Goal: Communication & Community: Answer question/provide support

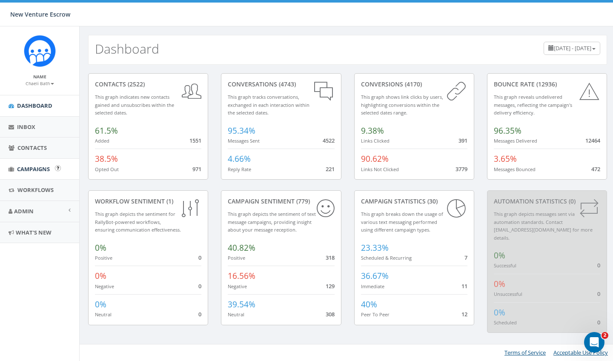
click at [35, 167] on span "Campaigns" at bounding box center [33, 169] width 33 height 8
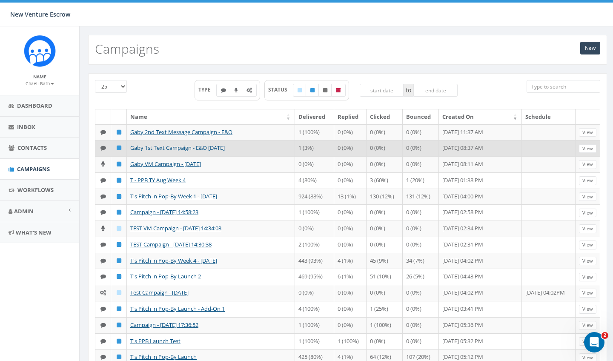
click at [188, 151] on link "Gaby 1st Text Campaign - E&O [DATE]" at bounding box center [177, 148] width 94 height 8
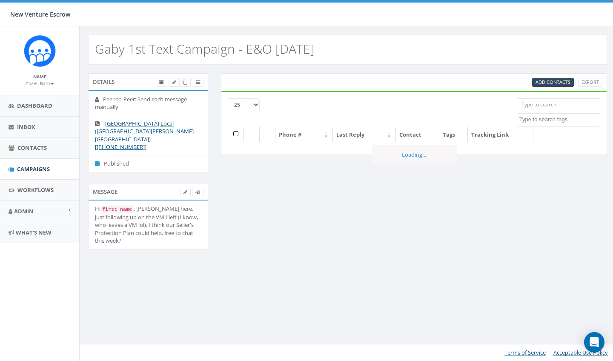
select select
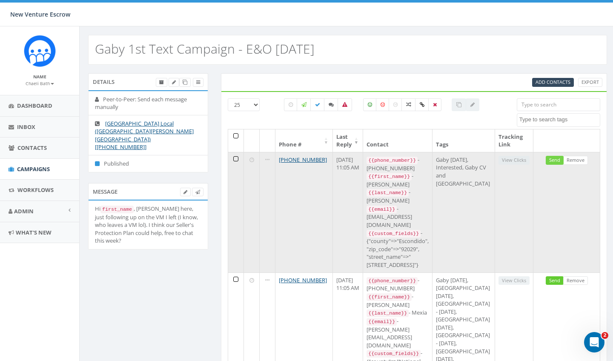
click at [553, 161] on link "Send" at bounding box center [554, 160] width 18 height 9
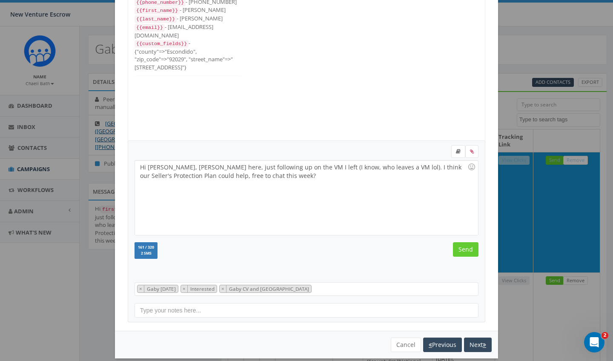
scroll to position [57, 0]
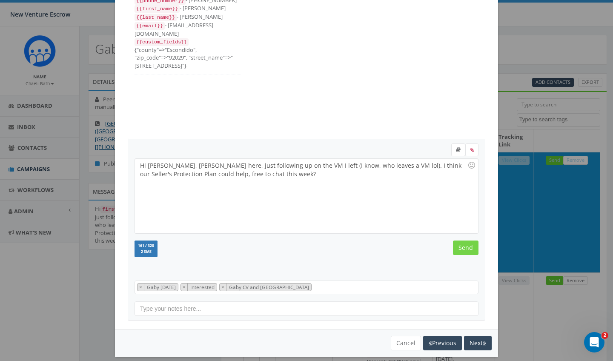
click at [467, 253] on input "Send" at bounding box center [466, 247] width 26 height 14
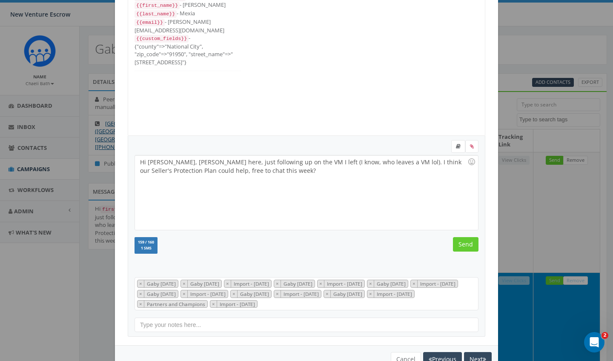
scroll to position [62, 0]
click at [467, 245] on input "Send" at bounding box center [466, 242] width 26 height 14
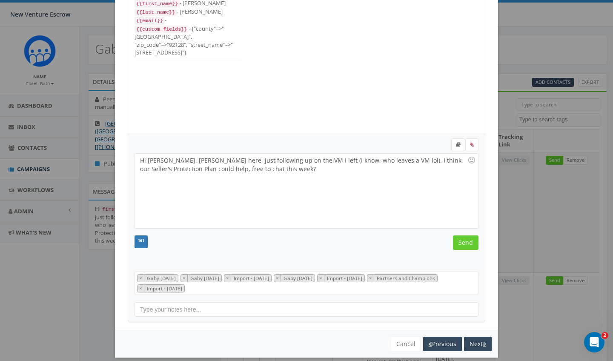
scroll to position [26, 0]
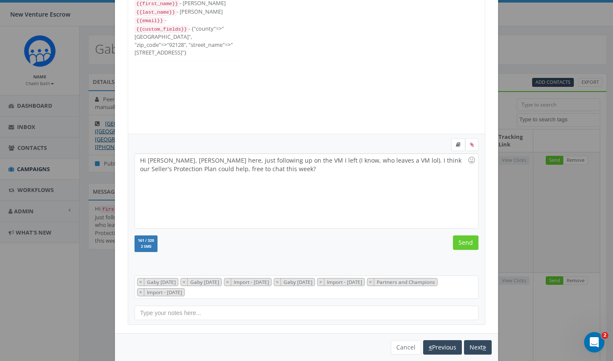
click at [467, 245] on input "Send" at bounding box center [466, 242] width 26 height 14
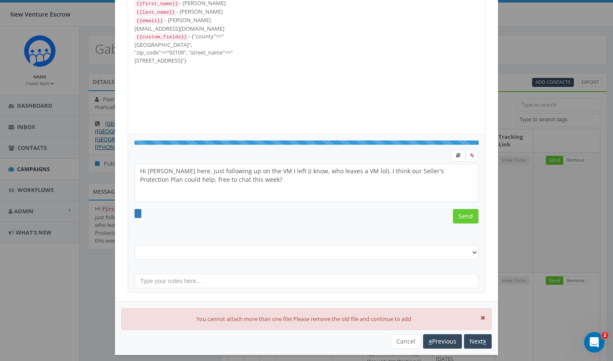
scroll to position [43, 0]
select select "Gaby [DATE]"
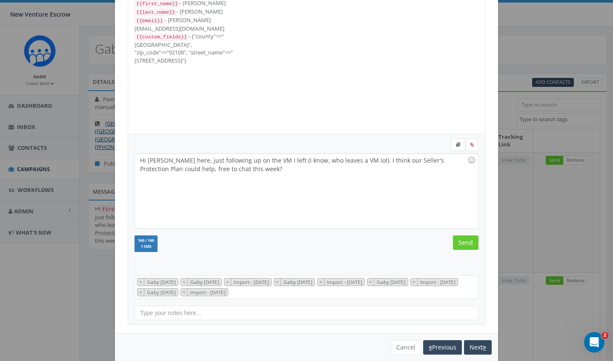
click at [467, 245] on input "Send" at bounding box center [466, 242] width 26 height 14
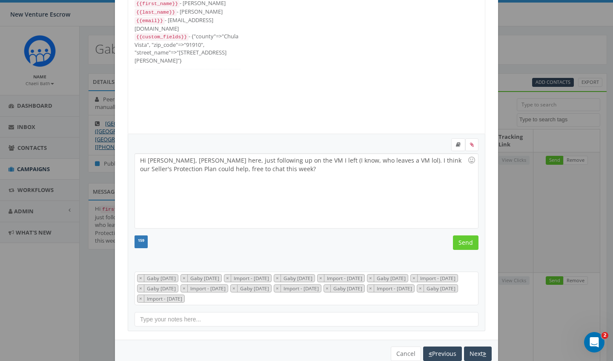
scroll to position [94, 0]
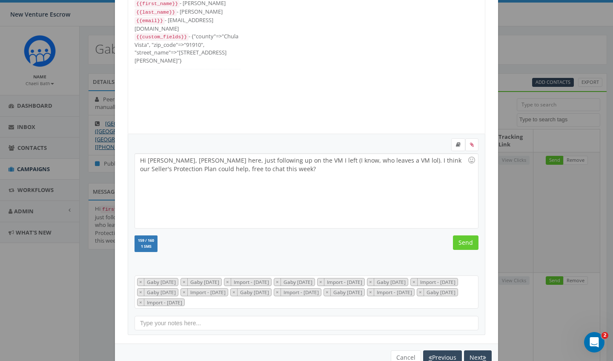
click at [467, 245] on input "Send" at bounding box center [466, 242] width 26 height 14
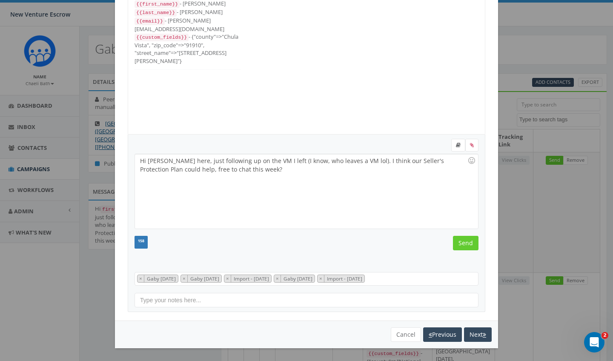
scroll to position [60, 0]
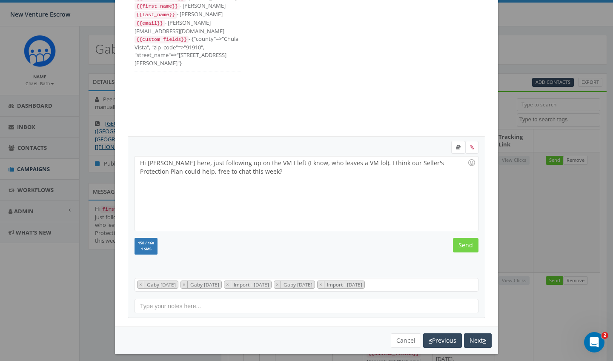
click at [467, 245] on input "Send" at bounding box center [466, 245] width 26 height 14
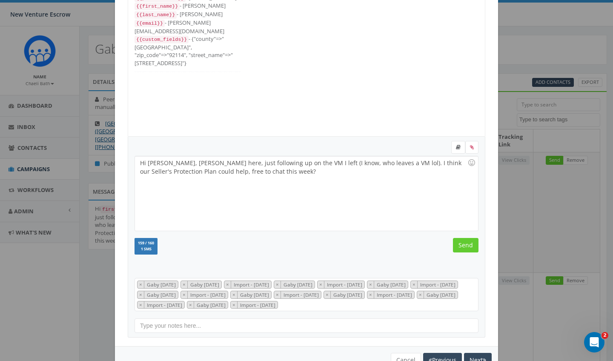
scroll to position [111, 0]
click at [467, 245] on input "Send" at bounding box center [466, 245] width 26 height 14
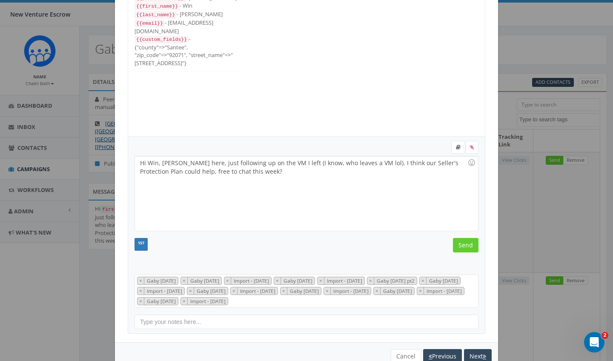
scroll to position [102, 0]
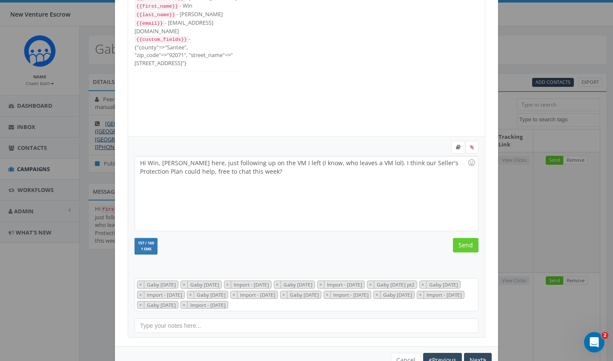
click at [467, 245] on input "Send" at bounding box center [466, 245] width 26 height 14
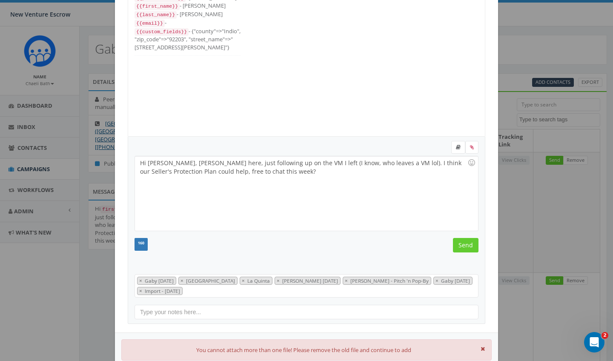
scroll to position [26, 0]
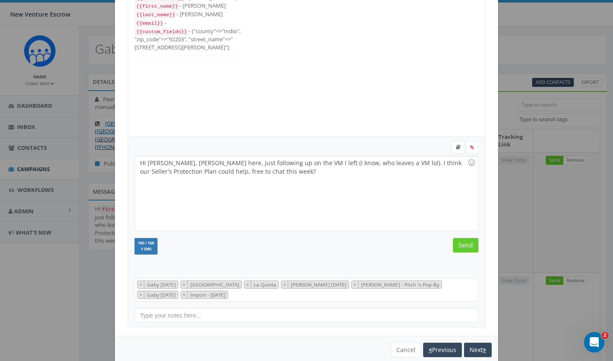
click at [467, 245] on input "Send" at bounding box center [466, 245] width 26 height 14
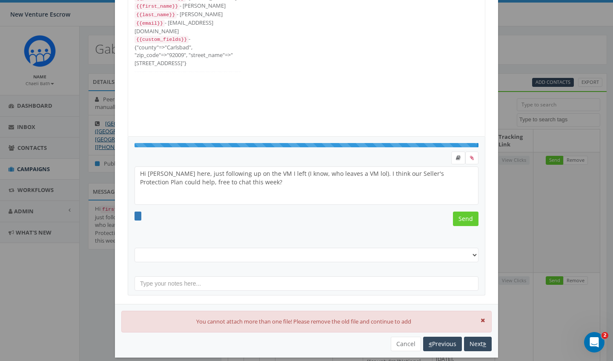
select select "Gaby Sept 4 2025"
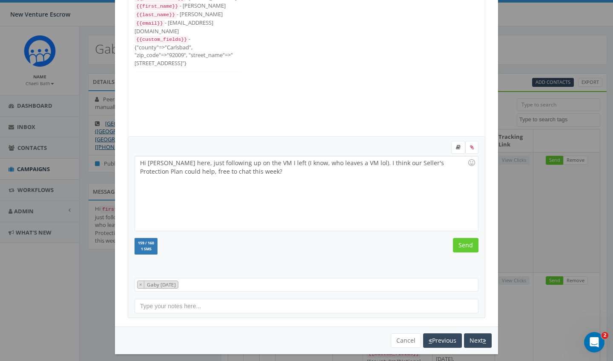
click at [467, 245] on input "Send" at bounding box center [466, 245] width 26 height 14
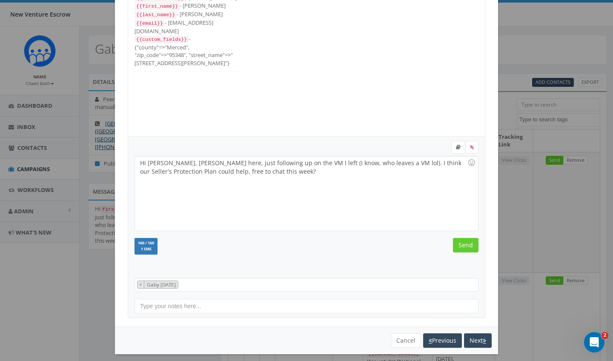
click at [467, 245] on input "Send" at bounding box center [466, 245] width 26 height 14
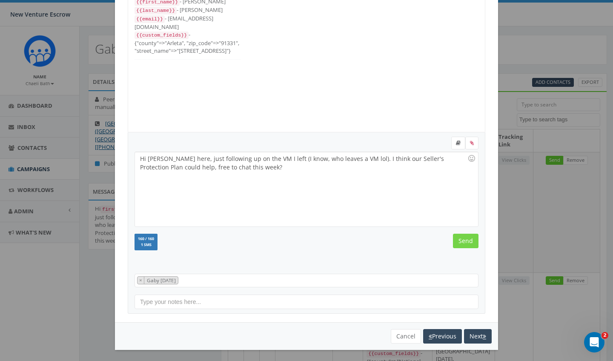
scroll to position [63, 0]
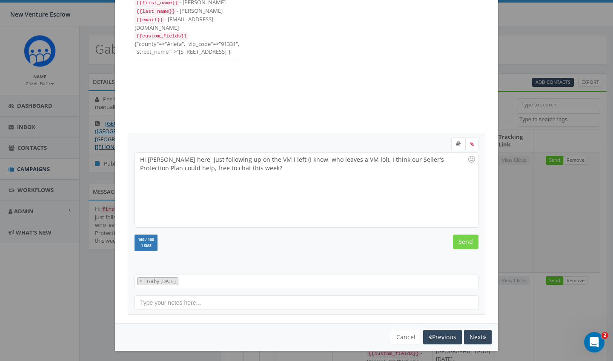
click at [467, 244] on input "Send" at bounding box center [466, 241] width 26 height 14
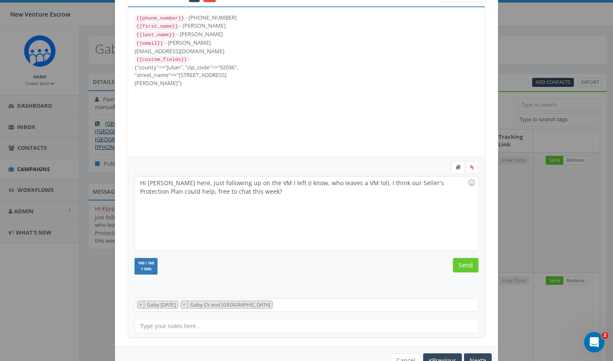
scroll to position [44, 0]
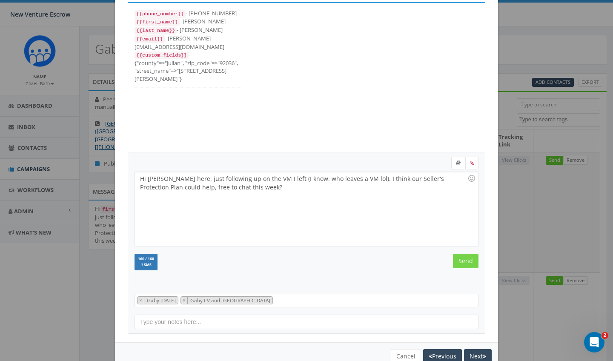
click at [463, 259] on input "Send" at bounding box center [466, 261] width 26 height 14
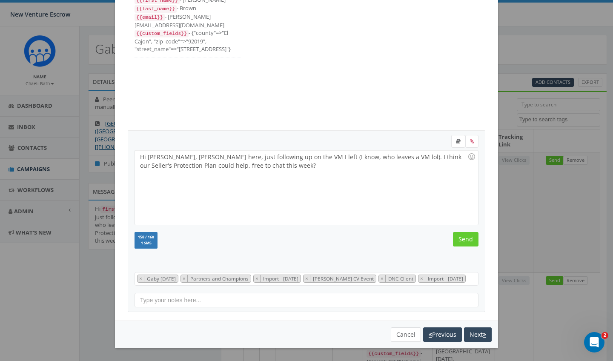
scroll to position [72, 0]
click at [399, 331] on button "Cancel" at bounding box center [405, 334] width 30 height 14
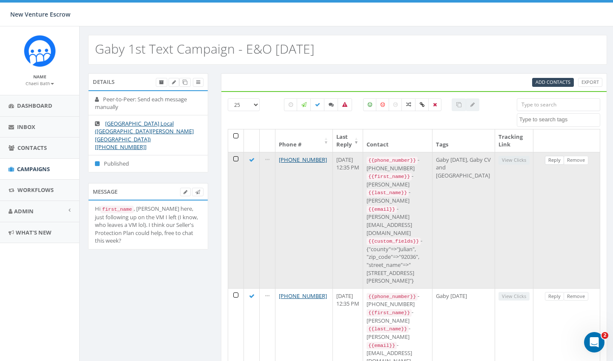
click at [550, 160] on link "Reply" at bounding box center [553, 160] width 19 height 9
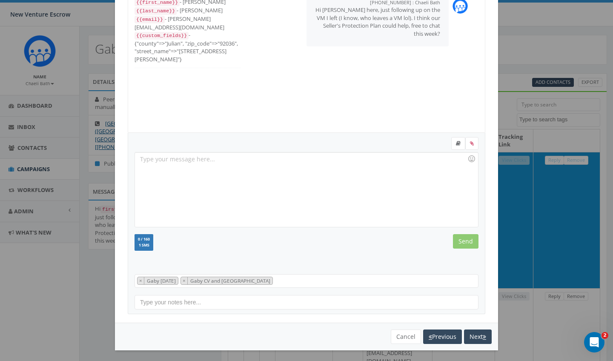
scroll to position [63, 0]
click at [398, 334] on button "Cancel" at bounding box center [405, 337] width 30 height 14
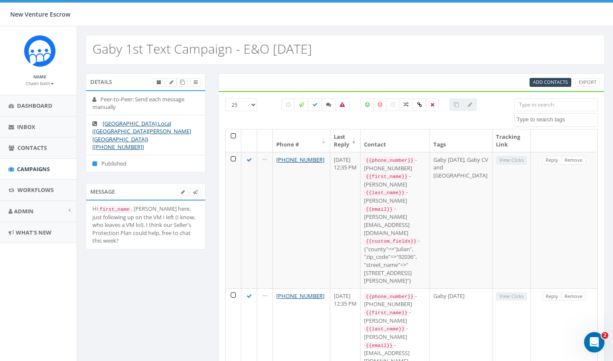
scroll to position [0, 3]
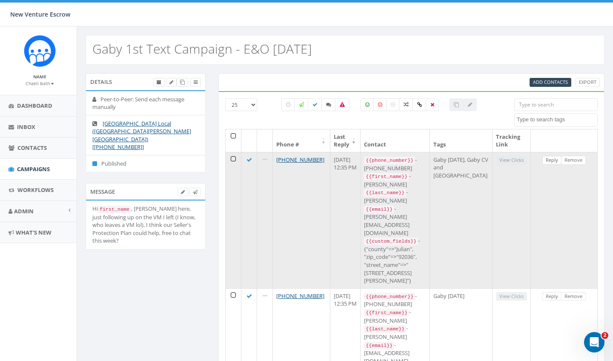
click at [551, 159] on link "Reply" at bounding box center [551, 160] width 19 height 9
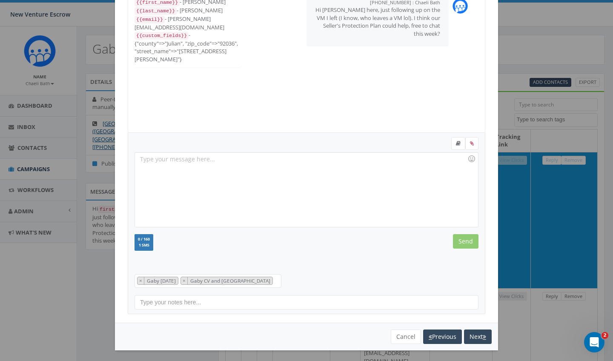
scroll to position [63, 0]
click at [405, 337] on button "Cancel" at bounding box center [405, 337] width 30 height 14
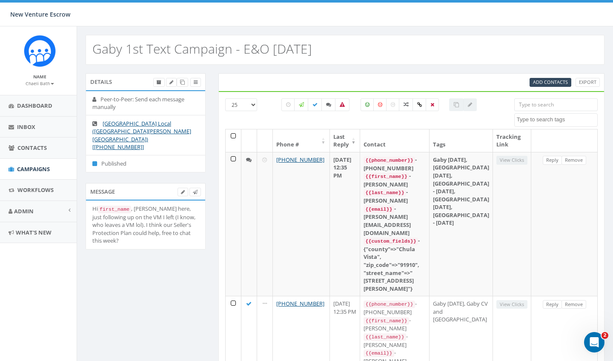
scroll to position [0, 3]
click at [31, 106] on span "Dashboard" at bounding box center [34, 106] width 35 height 8
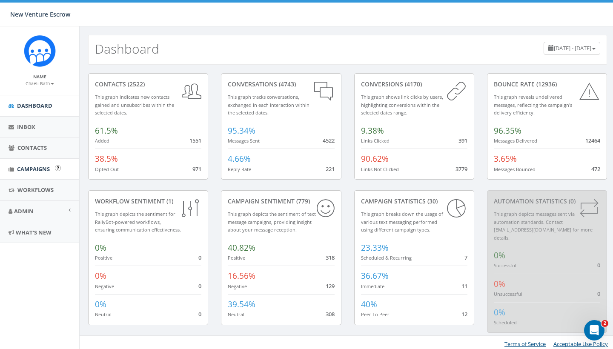
click at [43, 169] on span "Campaigns" at bounding box center [33, 169] width 33 height 8
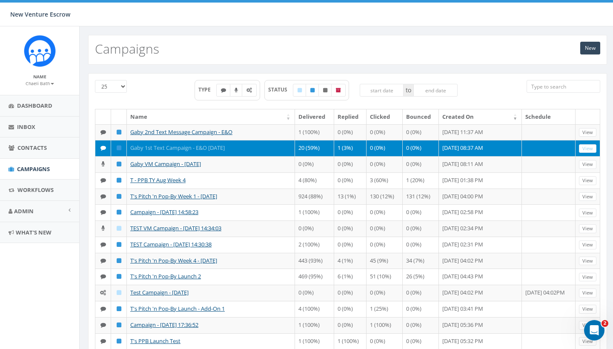
click at [181, 151] on link "Gaby 1st Text Campaign - E&O [DATE]" at bounding box center [177, 148] width 94 height 8
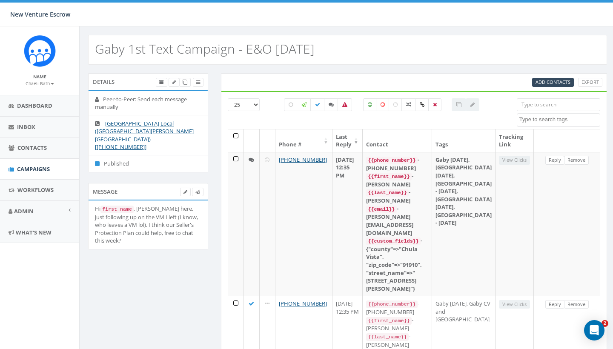
select select
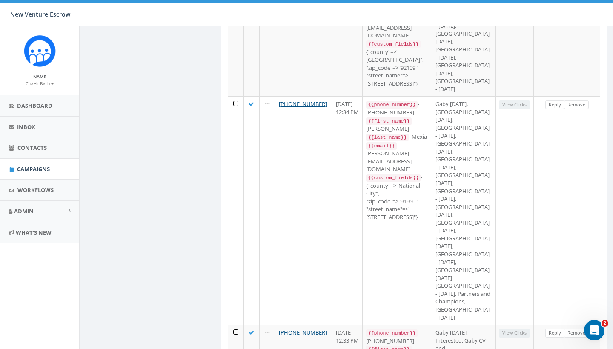
scroll to position [2592, 0]
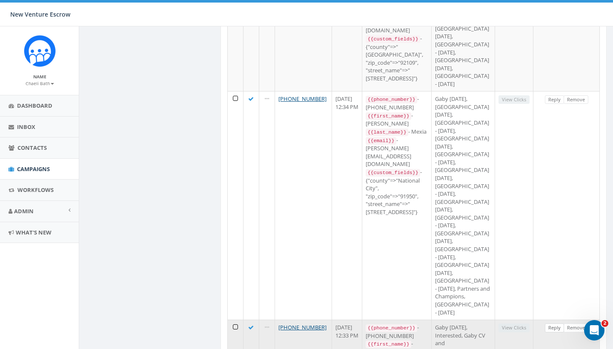
click at [558, 323] on link "Reply" at bounding box center [553, 327] width 19 height 9
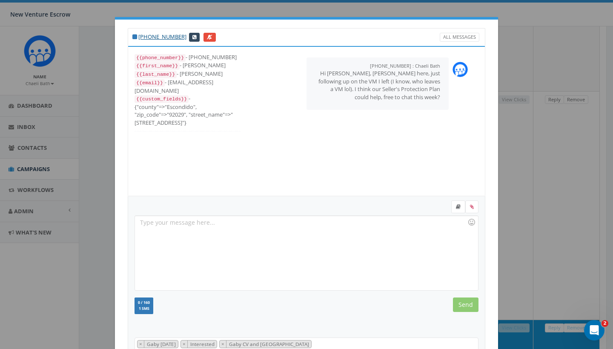
scroll to position [62, 0]
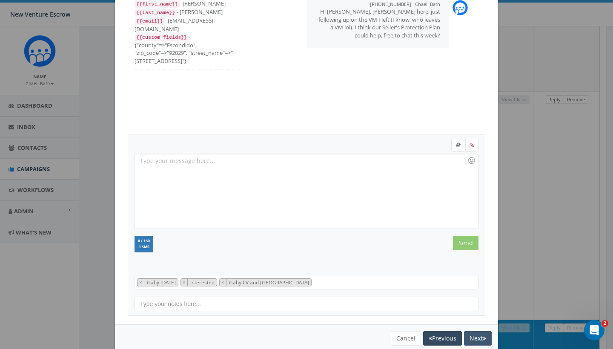
click at [477, 339] on button "Next" at bounding box center [478, 338] width 28 height 14
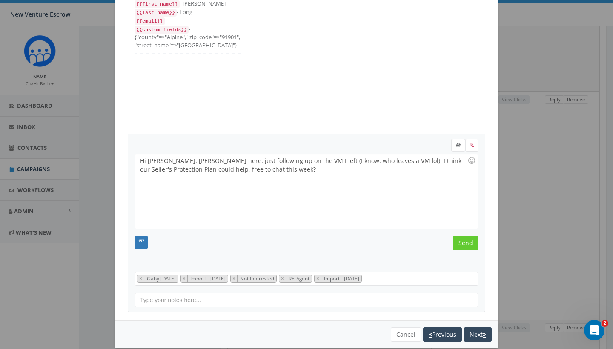
scroll to position [9, 0]
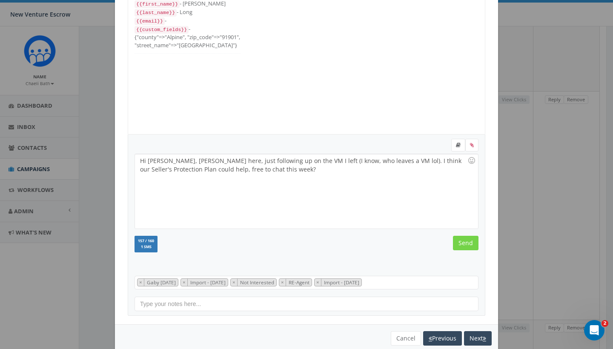
click at [467, 246] on input "Send" at bounding box center [466, 243] width 26 height 14
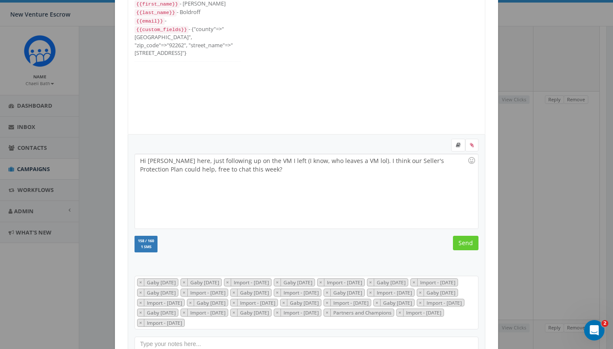
scroll to position [204, 0]
click at [467, 246] on input "Send" at bounding box center [466, 243] width 26 height 14
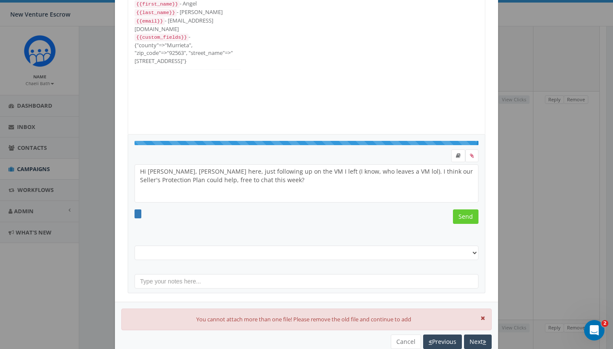
select select "Gaby Sept 4 2025"
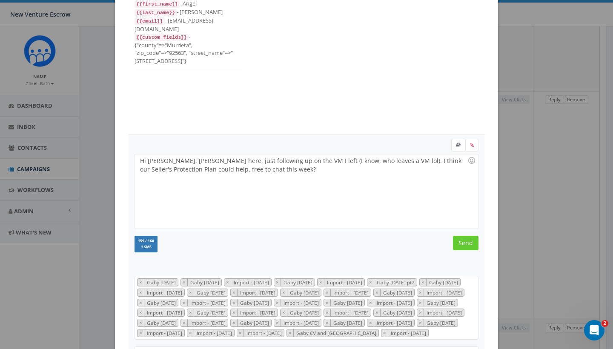
scroll to position [306, 0]
click at [467, 246] on input "Send" at bounding box center [466, 243] width 26 height 14
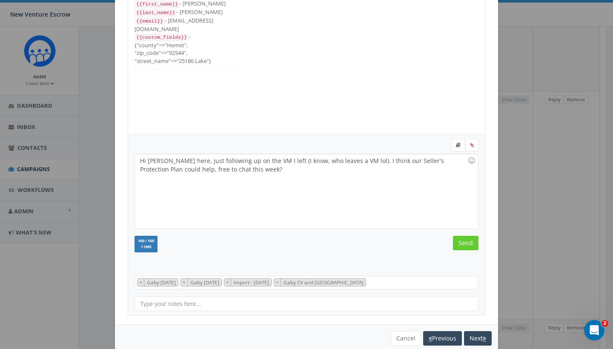
click at [467, 246] on input "Send" at bounding box center [466, 243] width 26 height 14
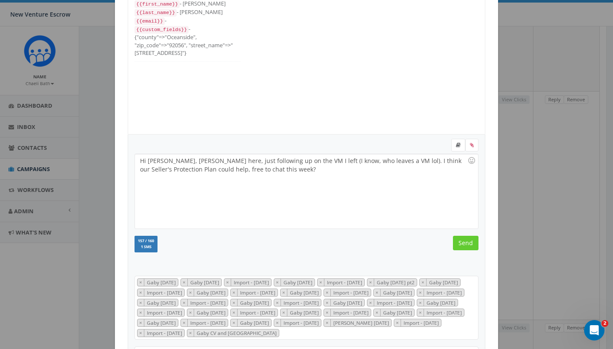
scroll to position [272, 0]
click at [467, 246] on input "Send" at bounding box center [466, 243] width 26 height 14
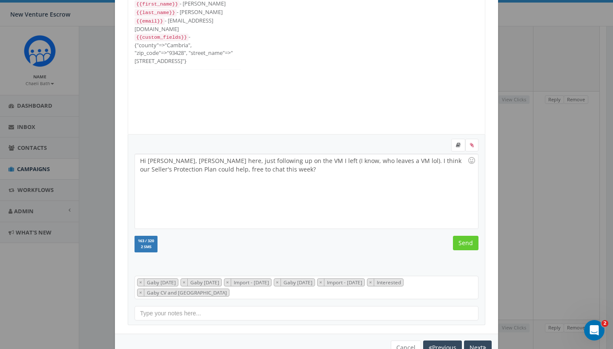
scroll to position [26, 0]
click at [467, 246] on input "Send" at bounding box center [466, 243] width 26 height 14
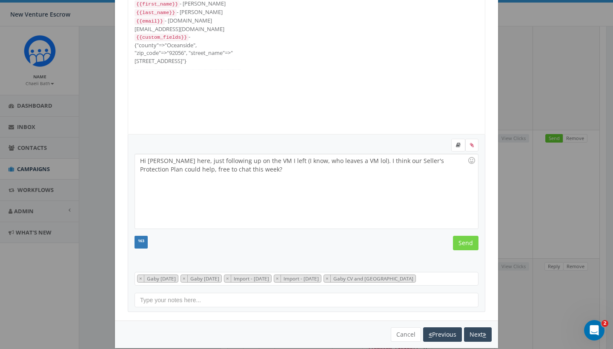
scroll to position [9, 0]
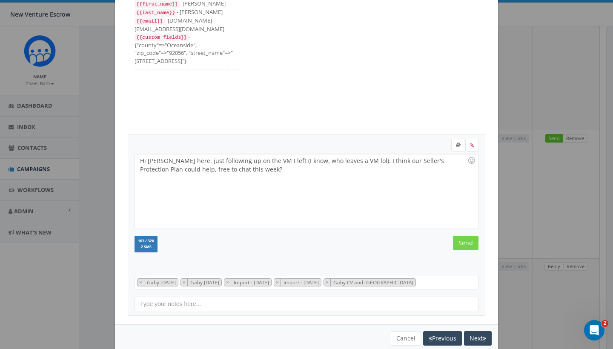
click at [467, 246] on input "Send" at bounding box center [466, 243] width 26 height 14
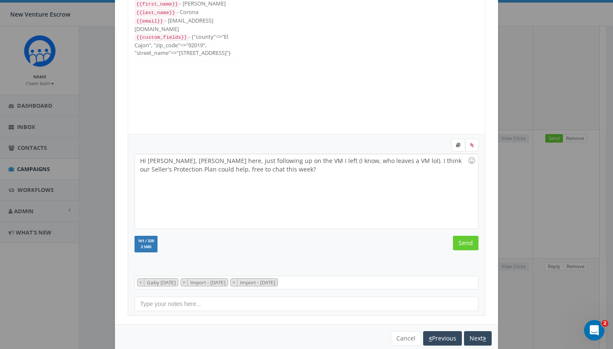
click at [467, 246] on input "Send" at bounding box center [466, 243] width 26 height 14
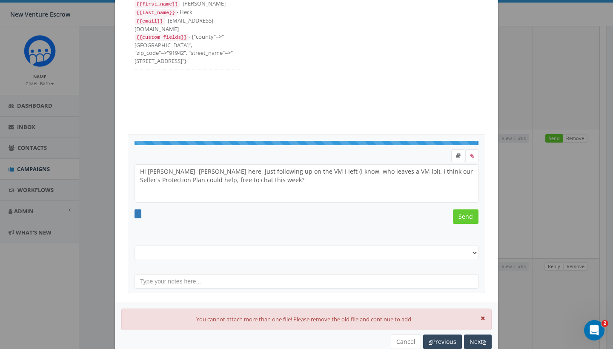
scroll to position [179, 0]
select select "Gaby Sept 4 2025"
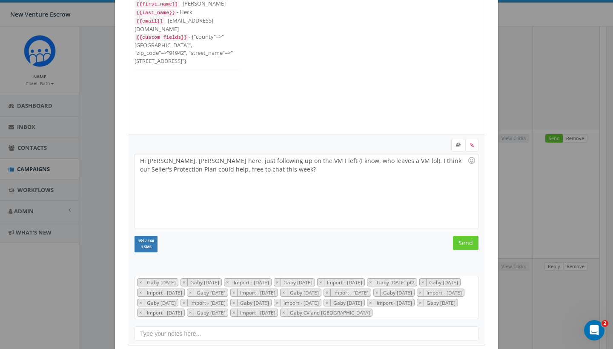
click at [467, 246] on input "Send" at bounding box center [466, 243] width 26 height 14
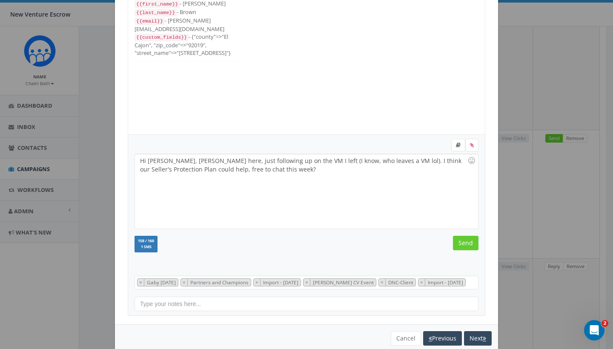
scroll to position [17, 0]
click at [467, 246] on input "Send" at bounding box center [466, 243] width 26 height 14
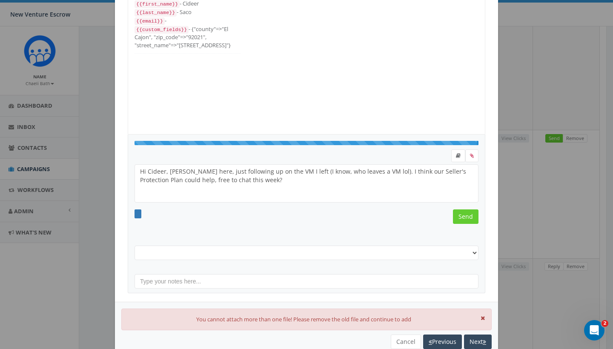
scroll to position [94, 0]
select select "Gaby Sept 4 2025"
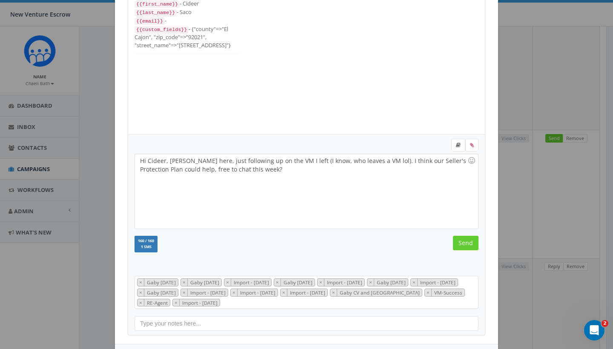
click at [467, 246] on input "Send" at bounding box center [466, 243] width 26 height 14
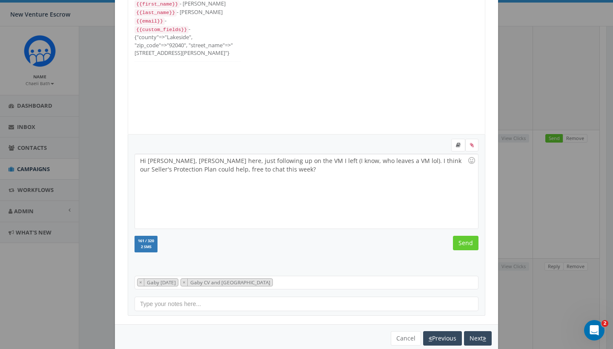
click at [467, 246] on input "Send" at bounding box center [466, 243] width 26 height 14
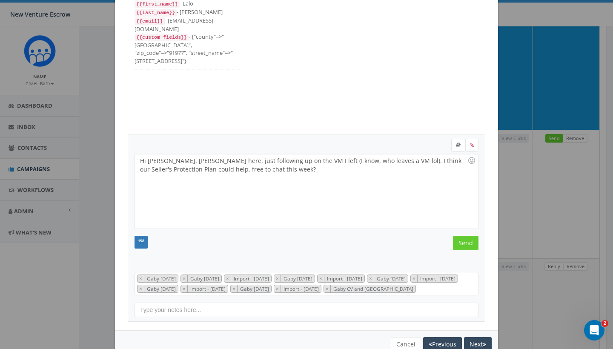
scroll to position [68, 0]
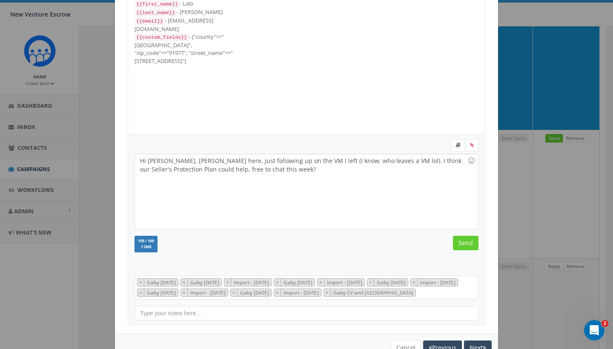
click at [467, 246] on input "Send" at bounding box center [466, 243] width 26 height 14
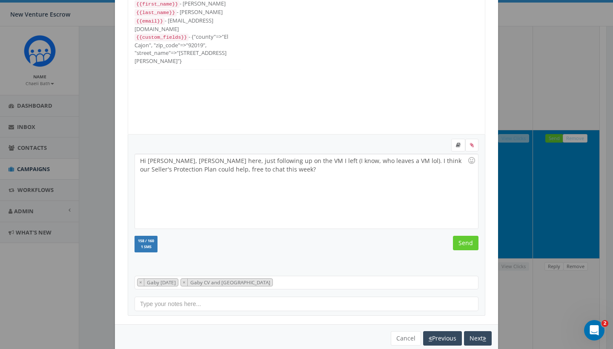
click at [467, 246] on input "Send" at bounding box center [466, 243] width 26 height 14
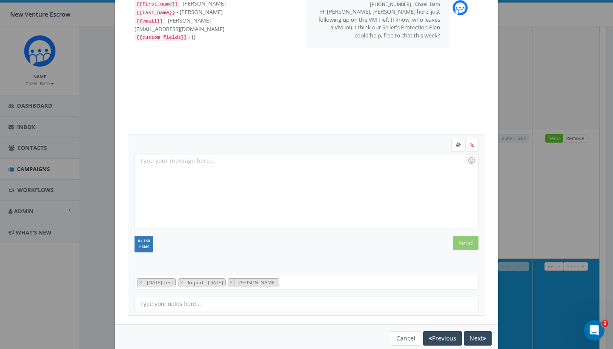
click at [409, 339] on button "Cancel" at bounding box center [405, 338] width 30 height 14
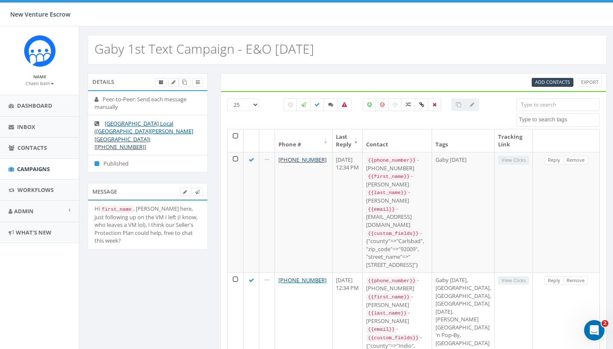
scroll to position [0, 0]
click at [42, 81] on small "Chaeli Bath" at bounding box center [40, 83] width 28 height 6
click at [55, 60] on img at bounding box center [40, 51] width 32 height 32
click at [35, 107] on span "Dashboard" at bounding box center [34, 106] width 35 height 8
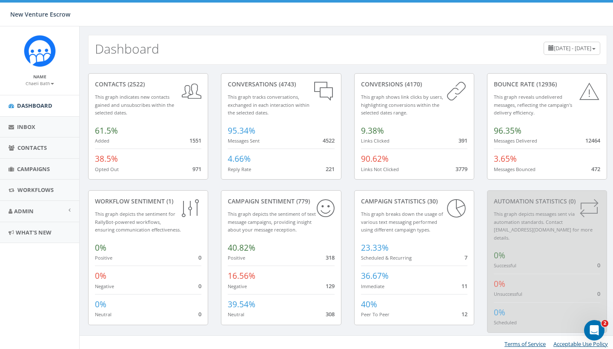
click at [46, 83] on small "Chaeli Bath" at bounding box center [40, 83] width 28 height 6
click at [42, 103] on link "Sign Out" at bounding box center [42, 107] width 67 height 11
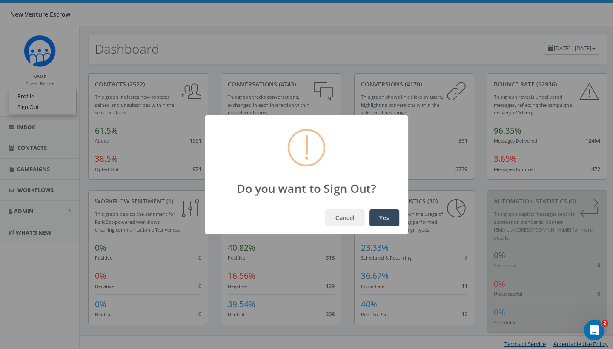
click at [386, 222] on button "Yes" at bounding box center [384, 217] width 30 height 17
